Goal: Transaction & Acquisition: Purchase product/service

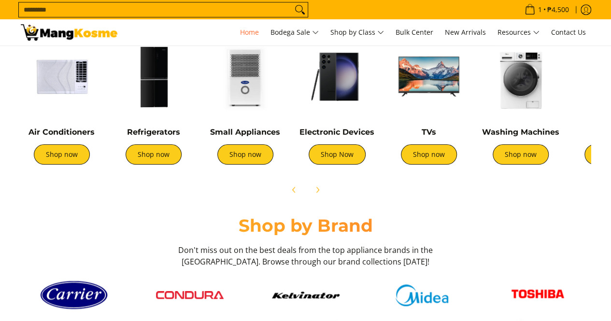
scroll to position [386, 0]
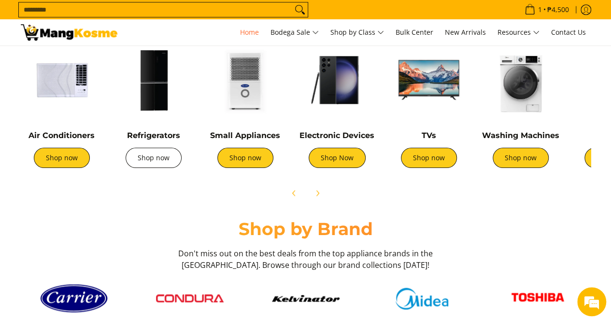
click at [174, 161] on link "Shop now" at bounding box center [154, 158] width 56 height 20
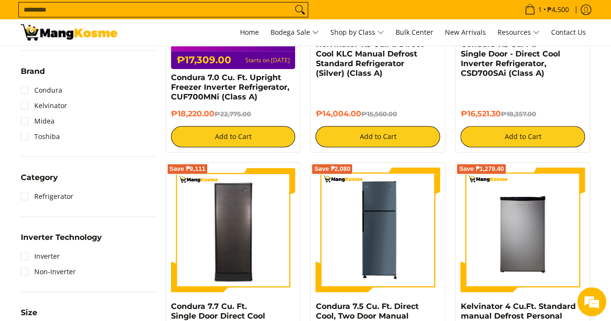
scroll to position [386, 0]
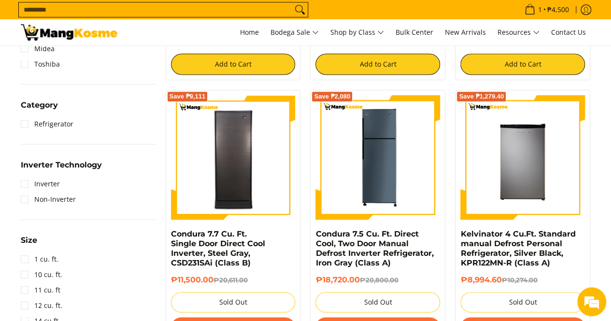
click at [160, 9] on input "Search..." at bounding box center [155, 9] width 273 height 14
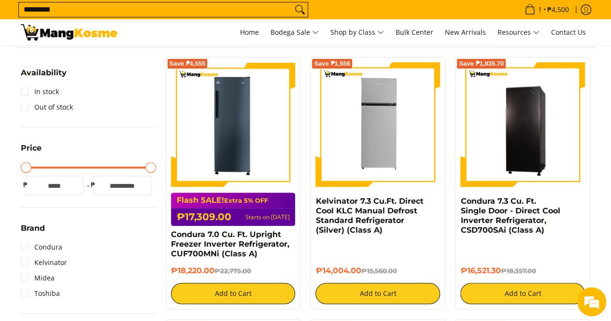
type input "********"
click at [292, 2] on button "Search" at bounding box center [299, 9] width 15 height 14
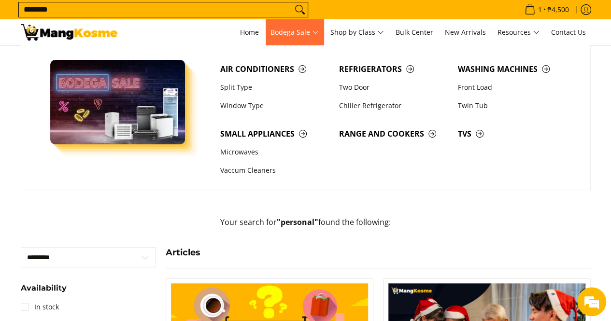
scroll to position [97, 0]
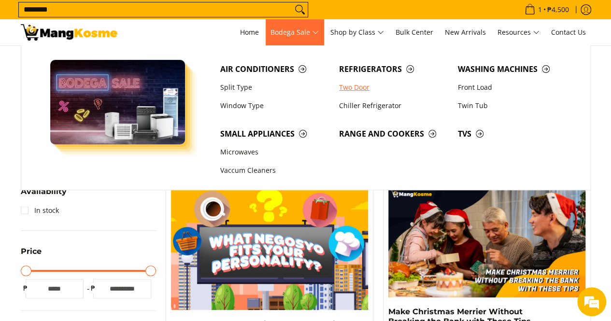
click at [361, 88] on link "Two Door" at bounding box center [393, 87] width 119 height 18
